Goal: Navigation & Orientation: Find specific page/section

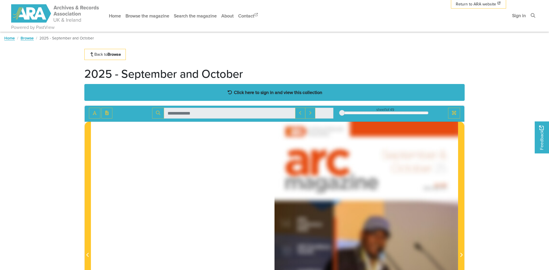
click at [261, 92] on strong "Click here to sign in and view this collection" at bounding box center [278, 92] width 88 height 6
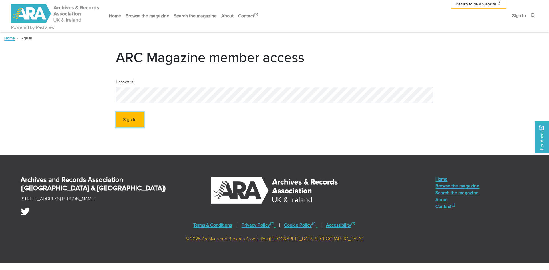
click at [134, 120] on button "Sign In" at bounding box center [130, 120] width 28 height 16
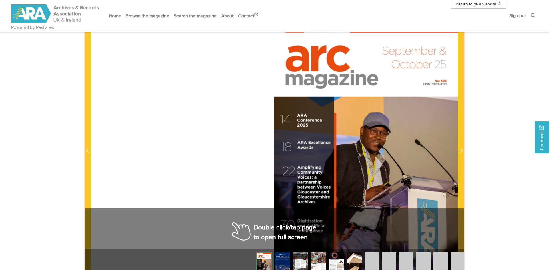
scroll to position [108, 0]
